Goal: Find specific page/section: Find specific page/section

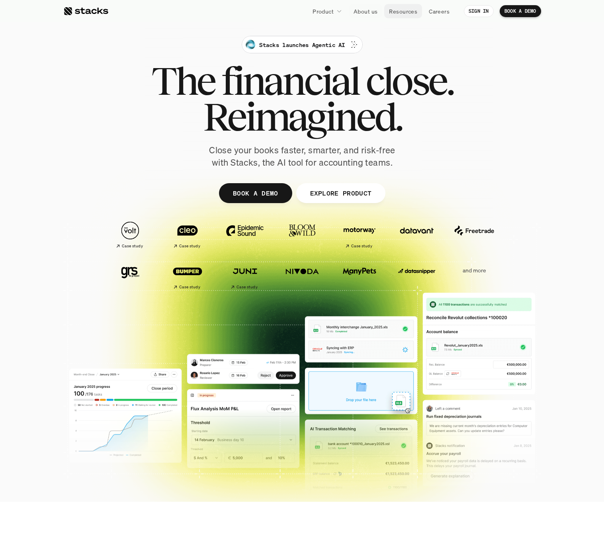
click at [404, 13] on p "Resources" at bounding box center [403, 11] width 28 height 8
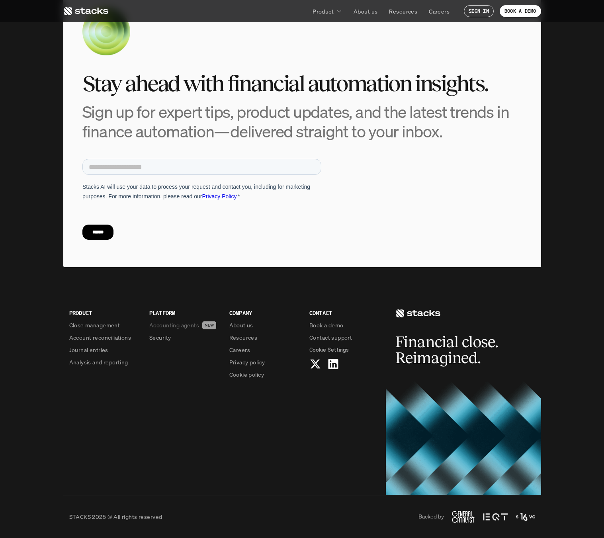
scroll to position [3343, 0]
click at [176, 323] on p "Accounting agents" at bounding box center [174, 325] width 50 height 8
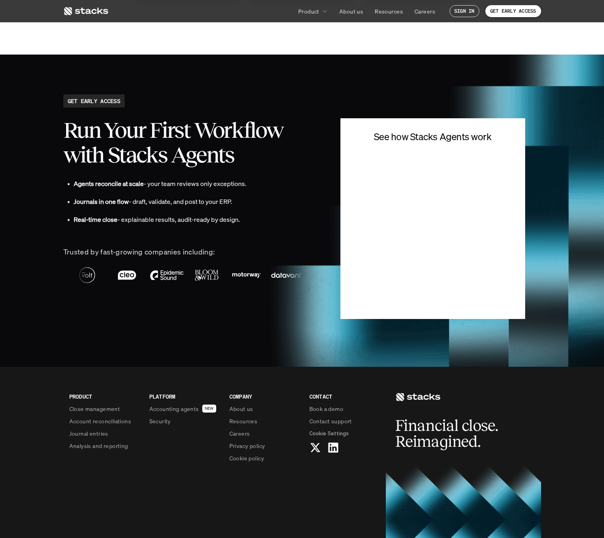
scroll to position [1892, 0]
